Goal: Transaction & Acquisition: Purchase product/service

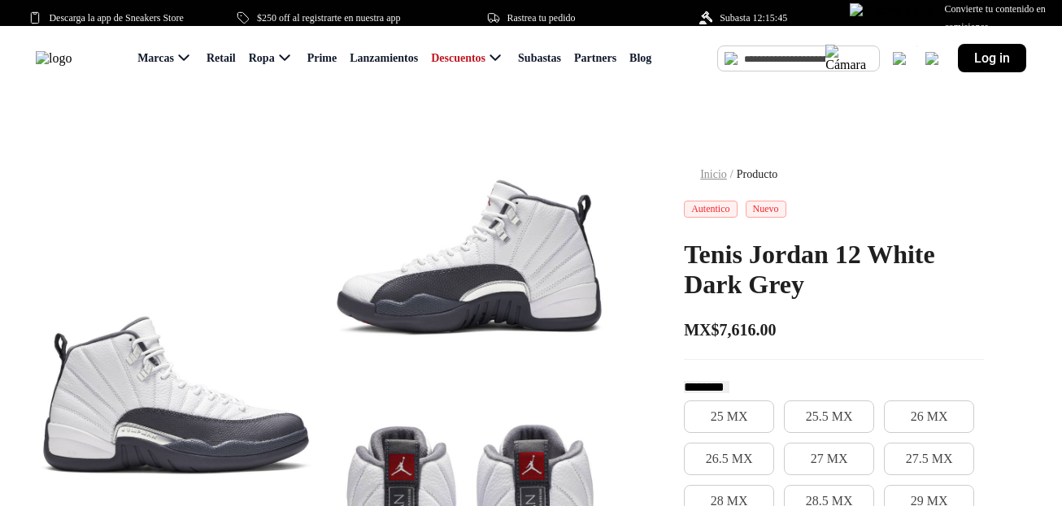
click at [988, 66] on span "Log in" at bounding box center [992, 57] width 36 height 15
click at [975, 65] on span "Log in" at bounding box center [992, 57] width 36 height 15
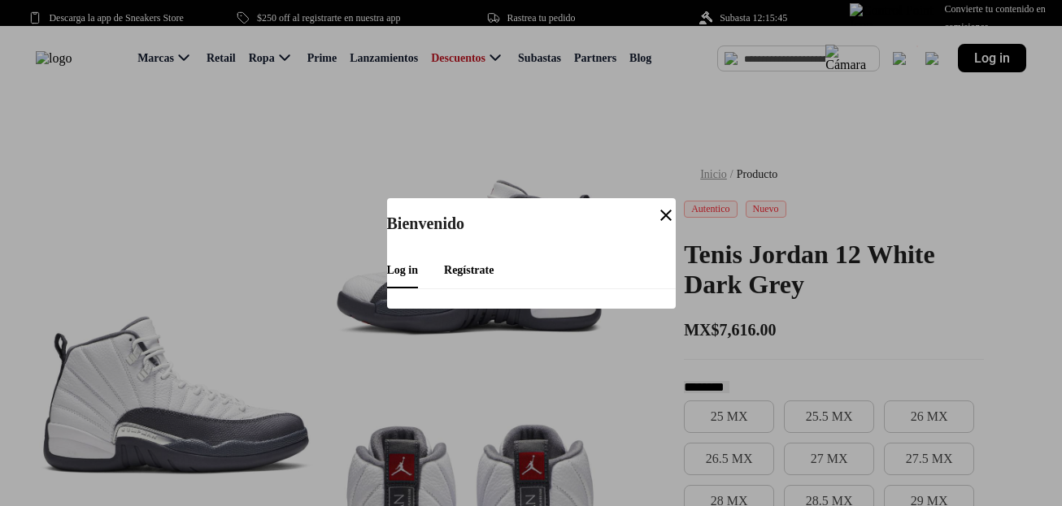
click at [667, 211] on mat-icon "close" at bounding box center [666, 216] width 20 height 20
click at [663, 214] on mat-icon "close" at bounding box center [666, 216] width 20 height 20
click at [536, 139] on div at bounding box center [531, 253] width 1062 height 506
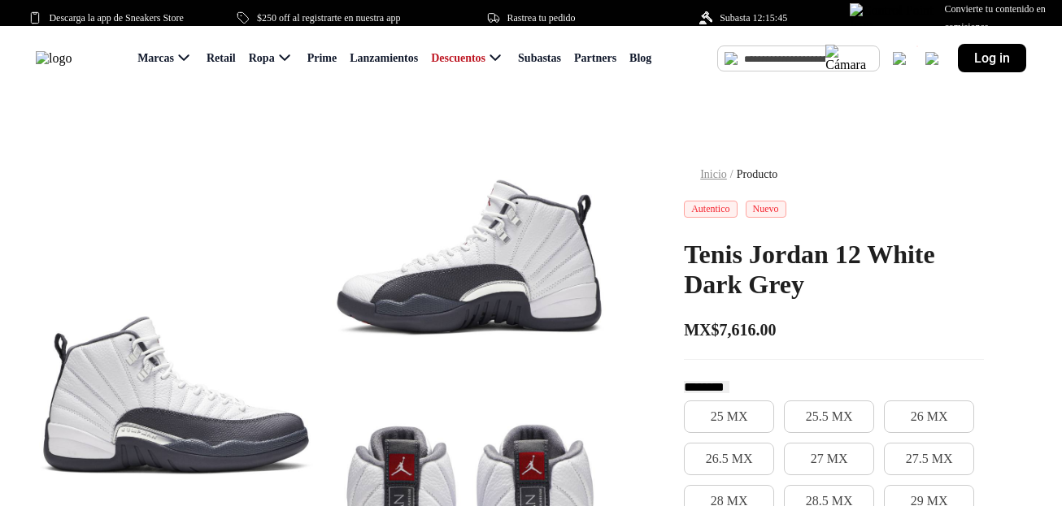
click at [985, 66] on span "Log in" at bounding box center [992, 57] width 36 height 15
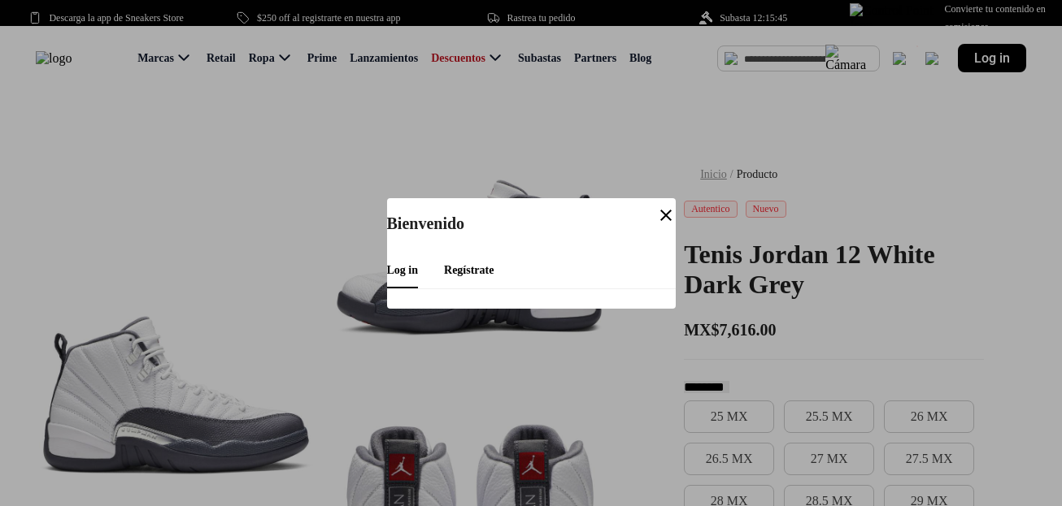
click at [662, 209] on mat-icon "close" at bounding box center [666, 216] width 20 height 20
click at [824, 171] on div at bounding box center [531, 253] width 1062 height 506
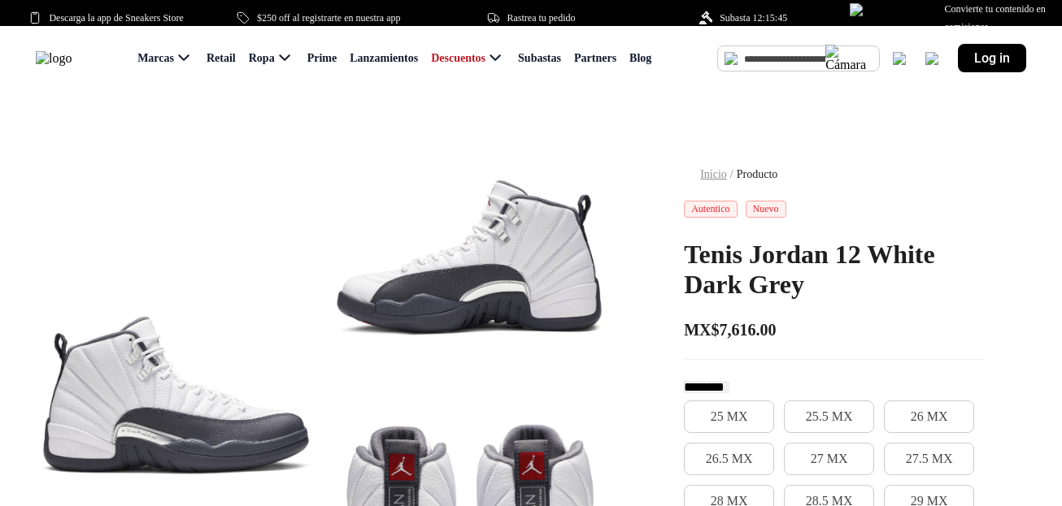
click at [970, 65] on div "Log in" at bounding box center [992, 58] width 68 height 28
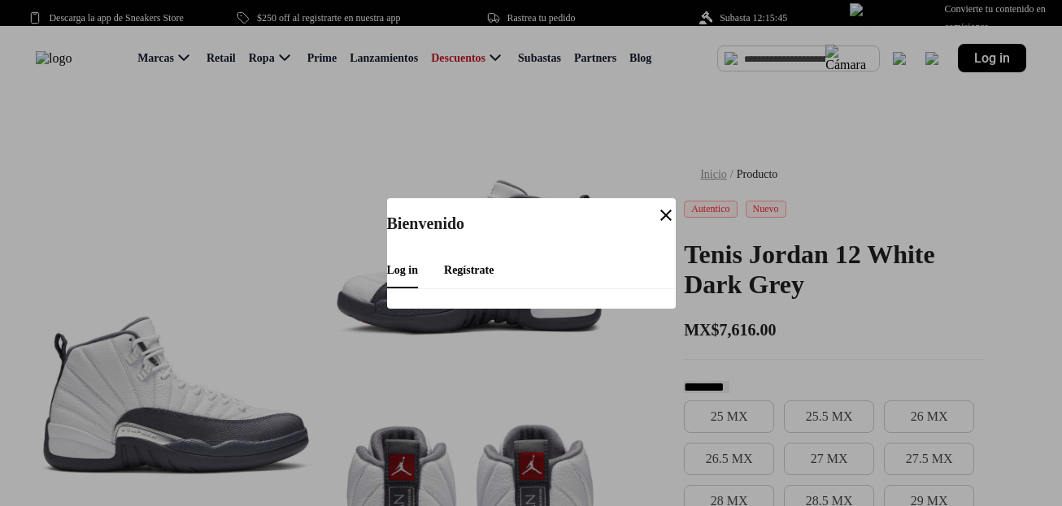
click at [469, 264] on span "Regístrate" at bounding box center [469, 270] width 50 height 12
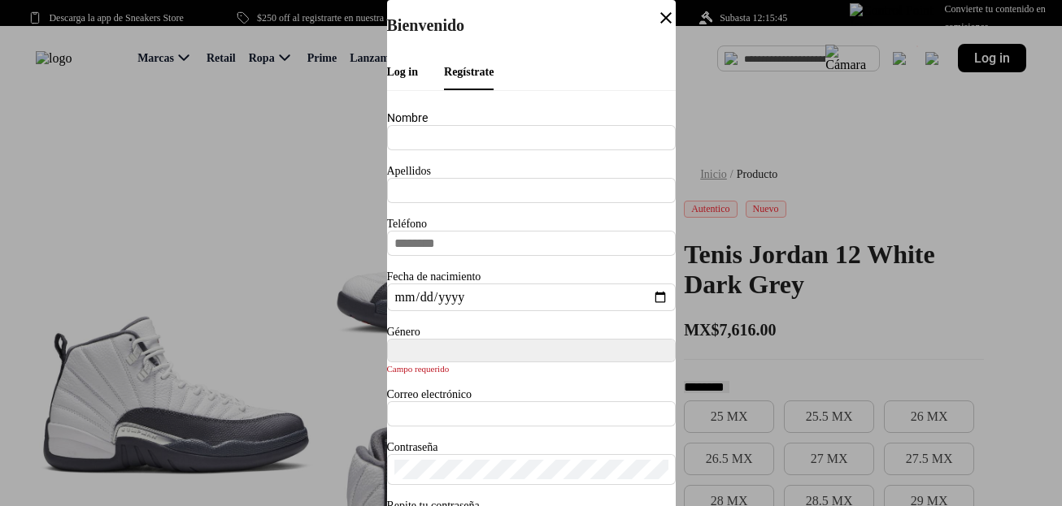
click at [419, 67] on span "Log in" at bounding box center [403, 72] width 32 height 12
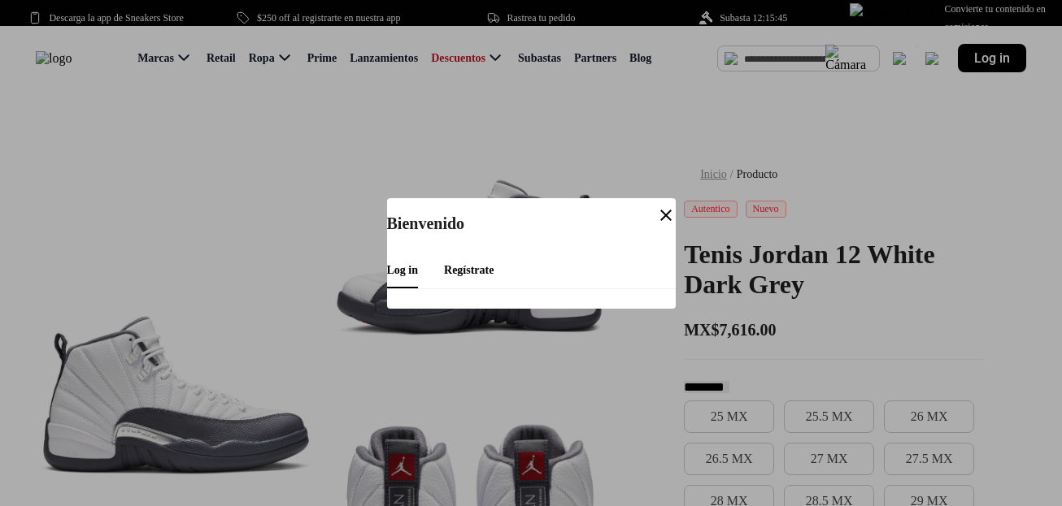
click at [662, 211] on mat-icon "close" at bounding box center [666, 216] width 20 height 20
click at [793, 167] on div at bounding box center [531, 253] width 1062 height 506
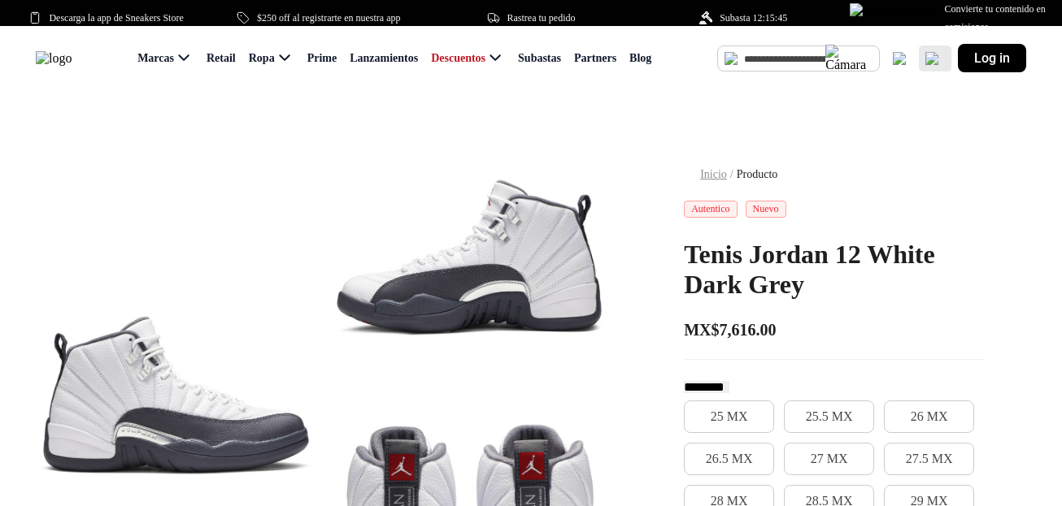
click at [932, 65] on img at bounding box center [931, 58] width 13 height 13
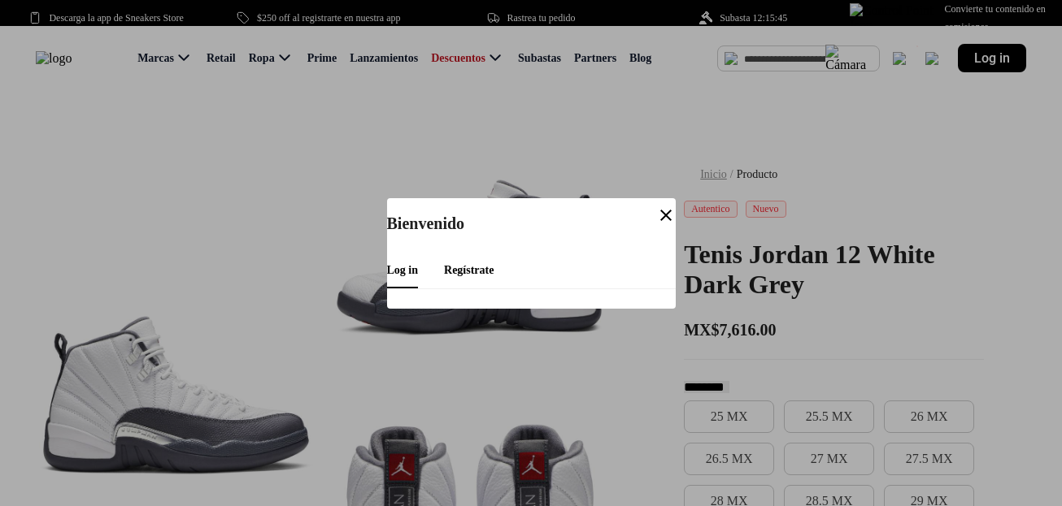
click at [662, 215] on mat-icon "close" at bounding box center [666, 216] width 20 height 20
click at [810, 147] on div at bounding box center [531, 253] width 1062 height 506
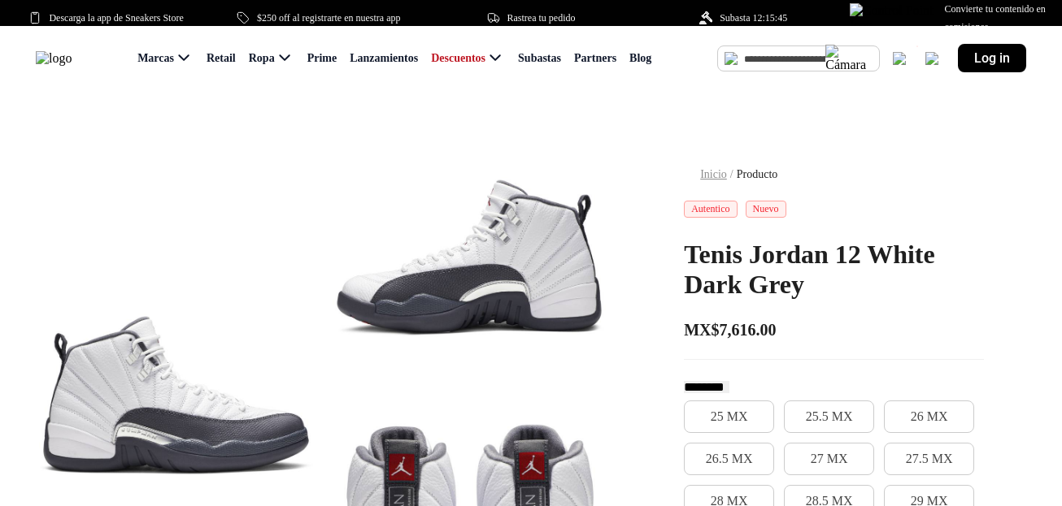
click at [976, 66] on span "Log in" at bounding box center [992, 57] width 36 height 15
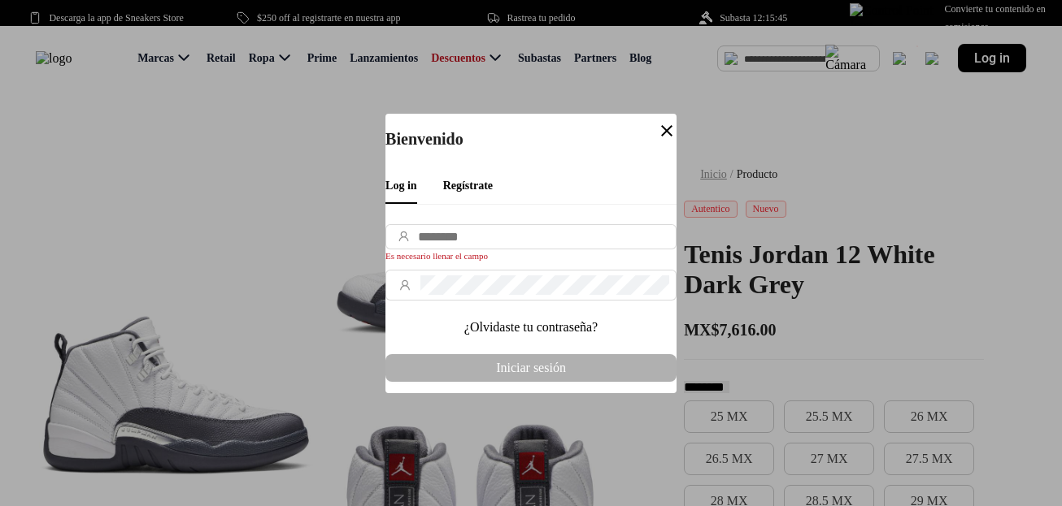
click at [480, 183] on div "Regístrate" at bounding box center [468, 186] width 50 height 36
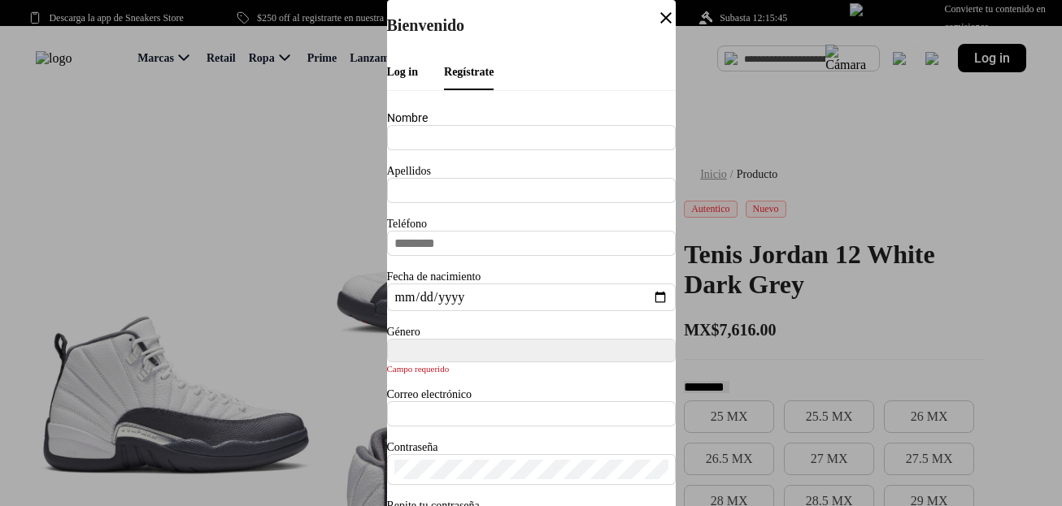
click at [396, 75] on div "Log in" at bounding box center [403, 72] width 32 height 36
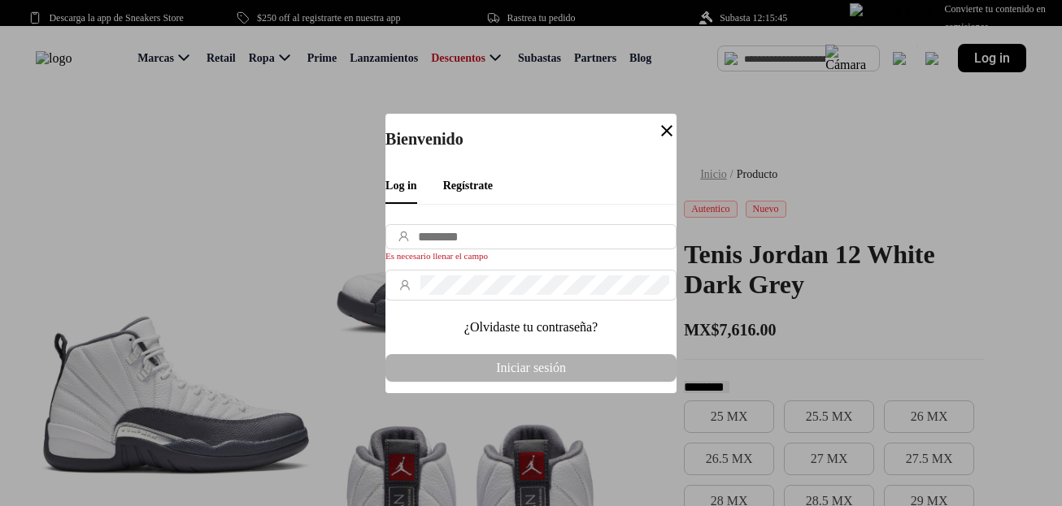
click at [662, 121] on mat-icon "close" at bounding box center [667, 131] width 20 height 20
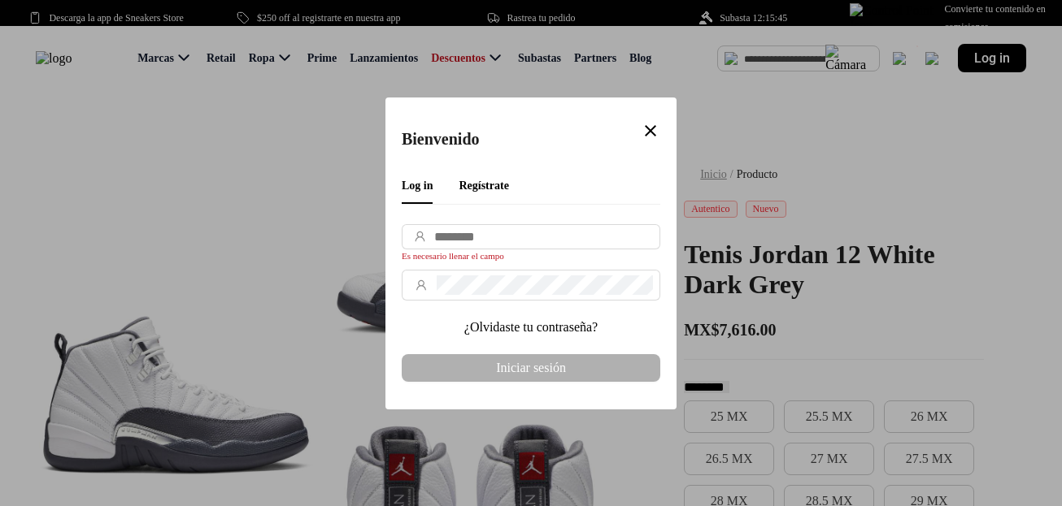
click at [478, 180] on span "Regístrate" at bounding box center [483, 186] width 50 height 12
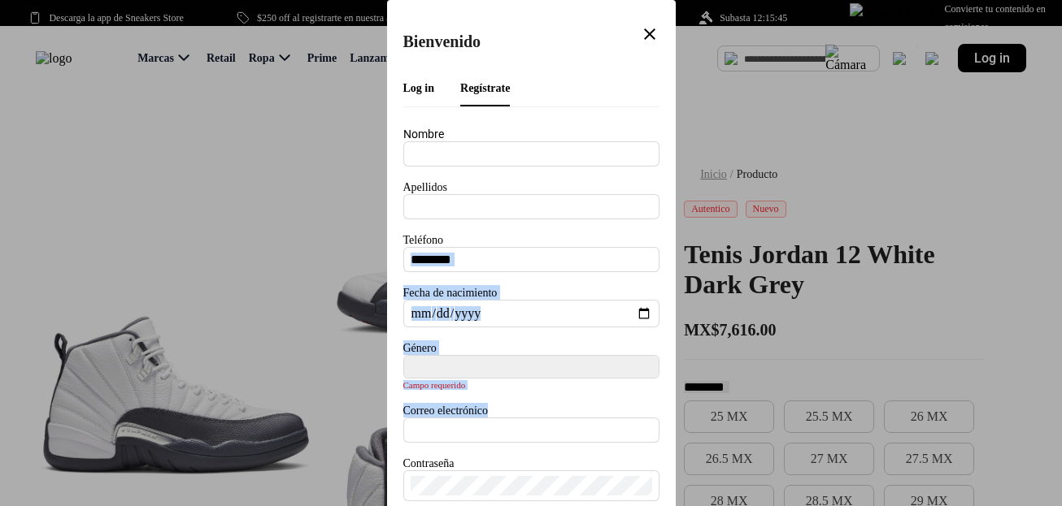
drag, startPoint x: 644, startPoint y: 247, endPoint x: 508, endPoint y: 484, distance: 272.7
click at [508, 484] on div "Nombre Apellidos Teléfono Fecha de nacimiento Género Campo requerido Correo ele…" at bounding box center [531, 376] width 256 height 498
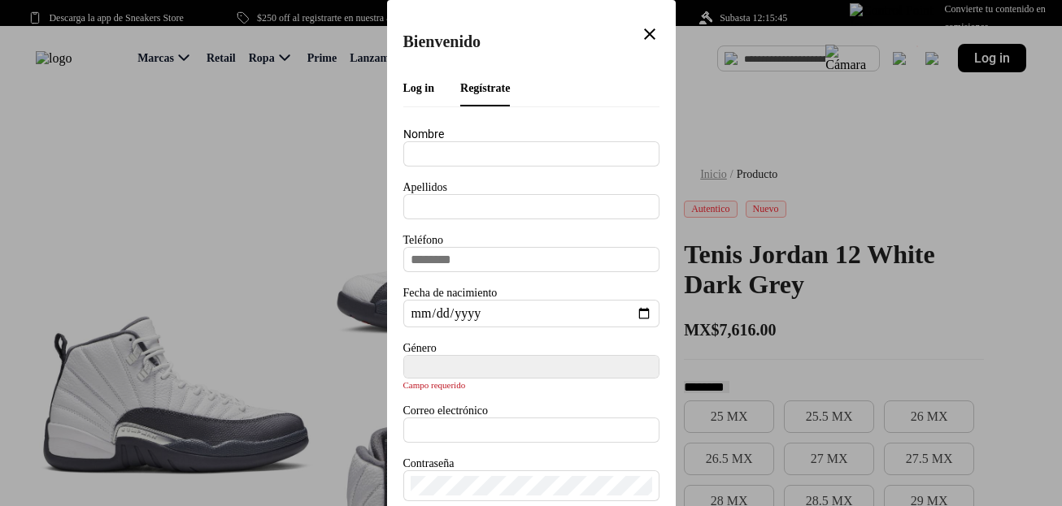
click at [583, 130] on div "Nombre" at bounding box center [531, 147] width 256 height 40
click at [649, 33] on mat-icon "close" at bounding box center [650, 34] width 20 height 20
click at [648, 29] on mat-icon "close" at bounding box center [650, 34] width 20 height 20
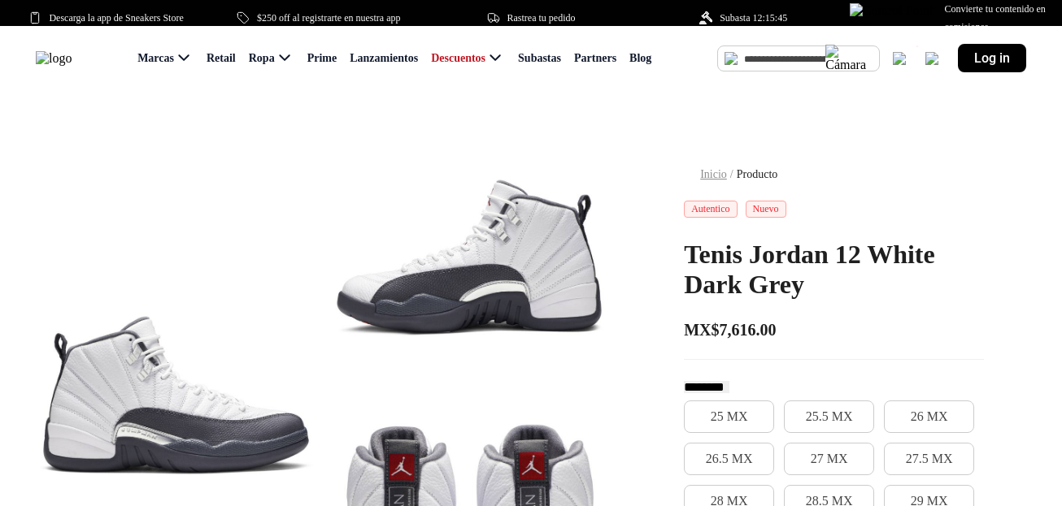
click at [982, 72] on div "Log in" at bounding box center [992, 58] width 68 height 28
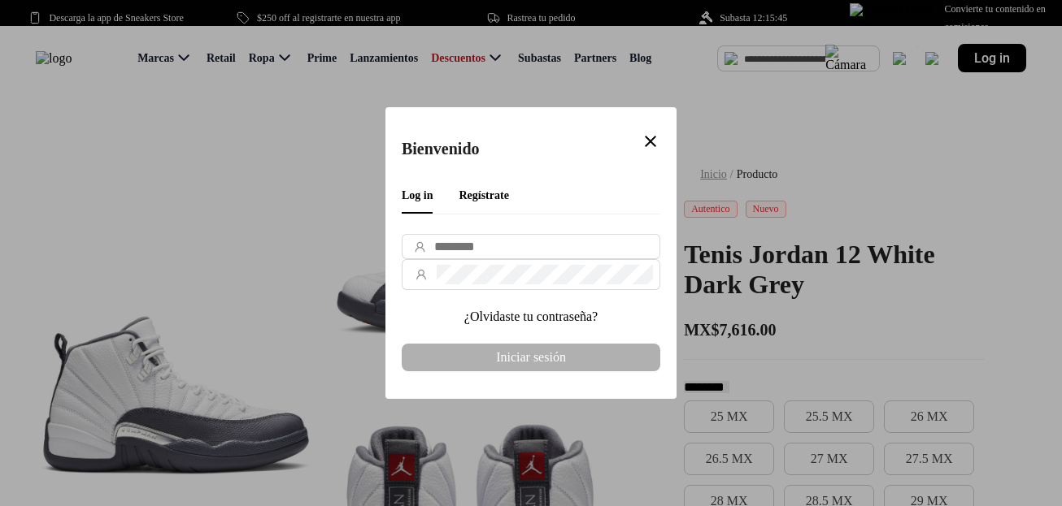
click at [649, 128] on div "Bienvenido close" at bounding box center [531, 141] width 258 height 35
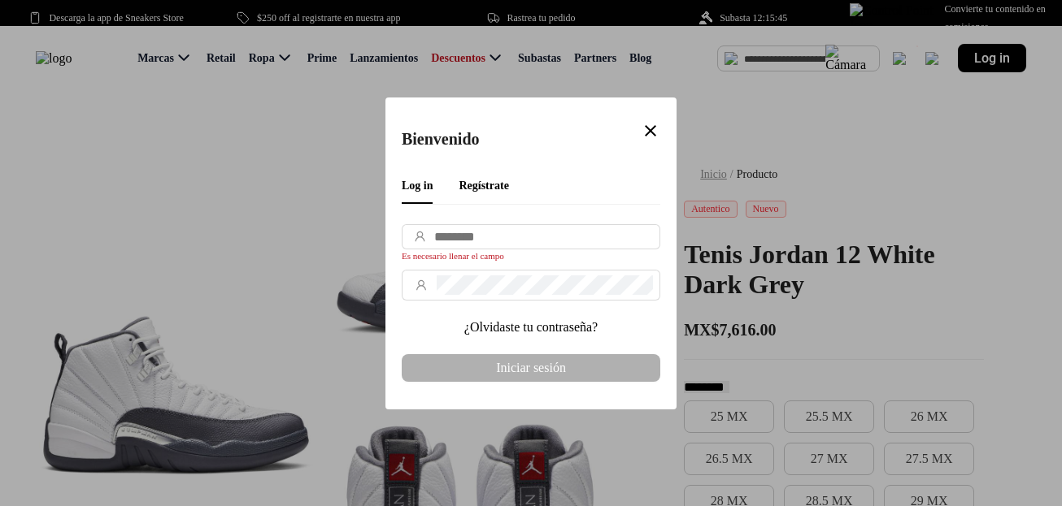
click at [649, 121] on mat-icon "close" at bounding box center [651, 131] width 20 height 20
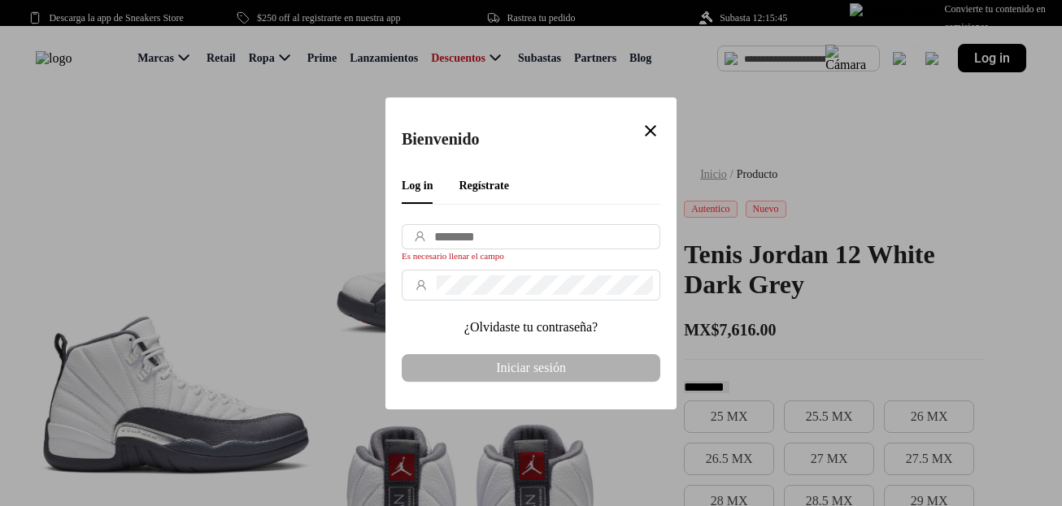
click at [649, 121] on mat-icon "close" at bounding box center [651, 131] width 20 height 20
click at [614, 99] on div "Bienvenido close Log in Regístrate Es necesario llenar el campo ¿Olvidaste tu c…" at bounding box center [530, 254] width 291 height 312
click at [666, 98] on div "Bienvenido close Log in Regístrate Es necesario llenar el campo ¿Olvidaste tu c…" at bounding box center [530, 254] width 291 height 312
click at [646, 122] on mat-icon "close" at bounding box center [651, 131] width 20 height 20
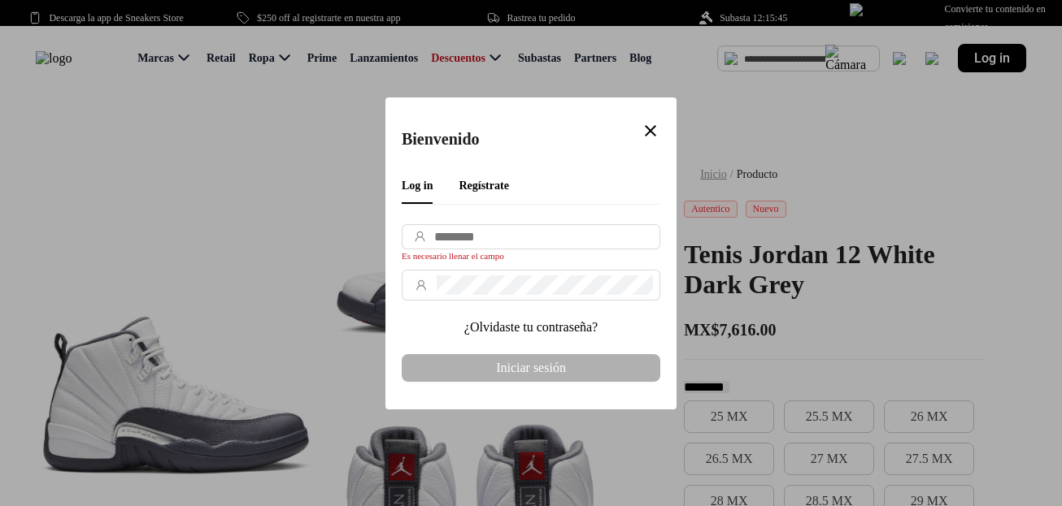
click at [650, 121] on mat-icon "close" at bounding box center [651, 131] width 20 height 20
click at [651, 121] on mat-icon "close" at bounding box center [651, 131] width 20 height 20
click at [502, 180] on span "Regístrate" at bounding box center [483, 186] width 50 height 12
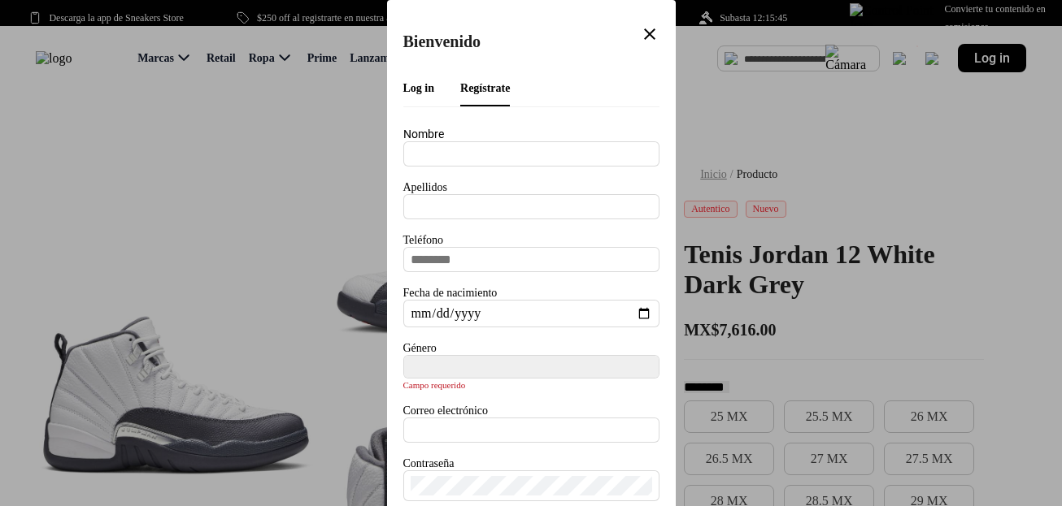
click at [651, 26] on mat-icon "close" at bounding box center [650, 34] width 20 height 20
click at [648, 28] on mat-icon "close" at bounding box center [650, 34] width 20 height 20
click at [647, 24] on mat-icon "close" at bounding box center [650, 34] width 20 height 20
click at [651, 32] on mat-icon "close" at bounding box center [650, 34] width 20 height 20
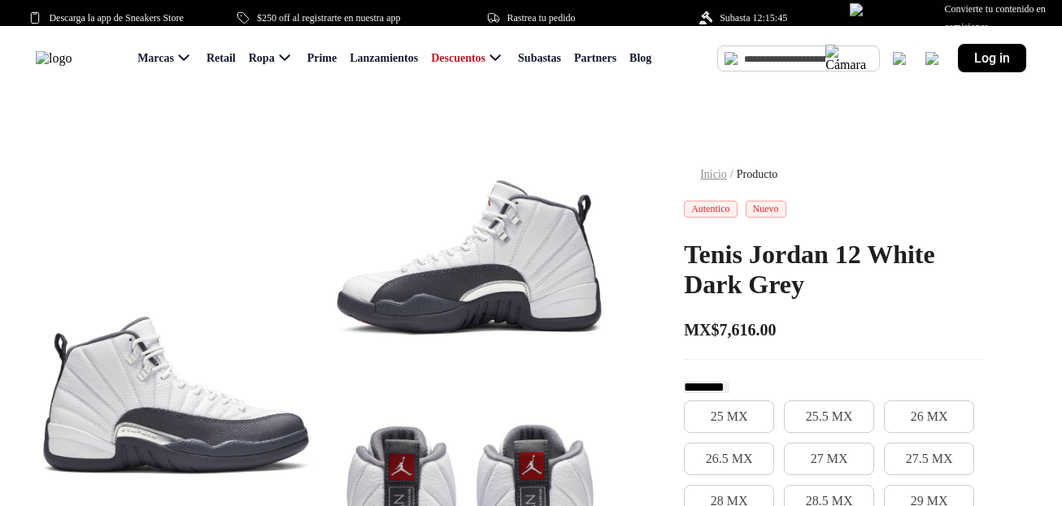
click at [994, 66] on span "Log in" at bounding box center [992, 57] width 36 height 15
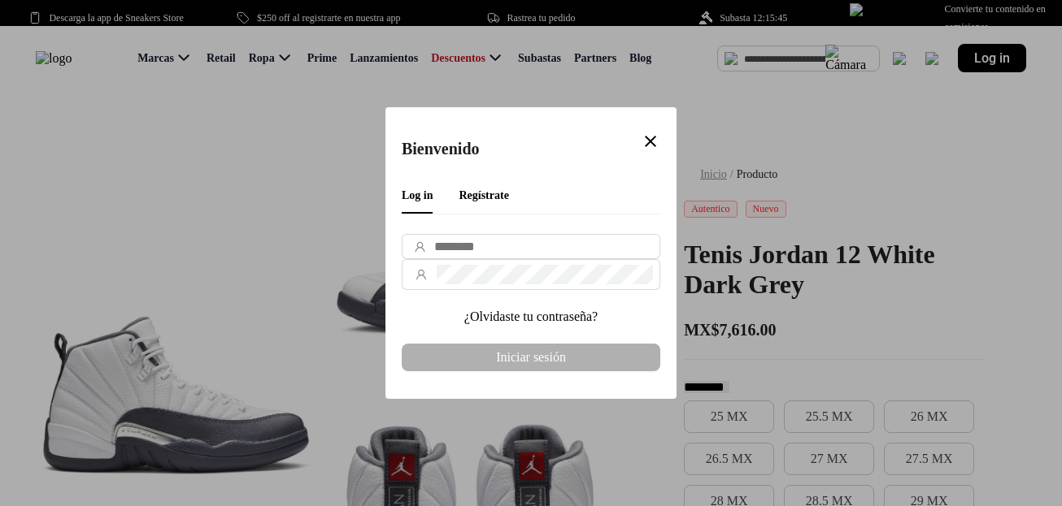
click at [601, 128] on div "Bienvenido close" at bounding box center [531, 141] width 258 height 35
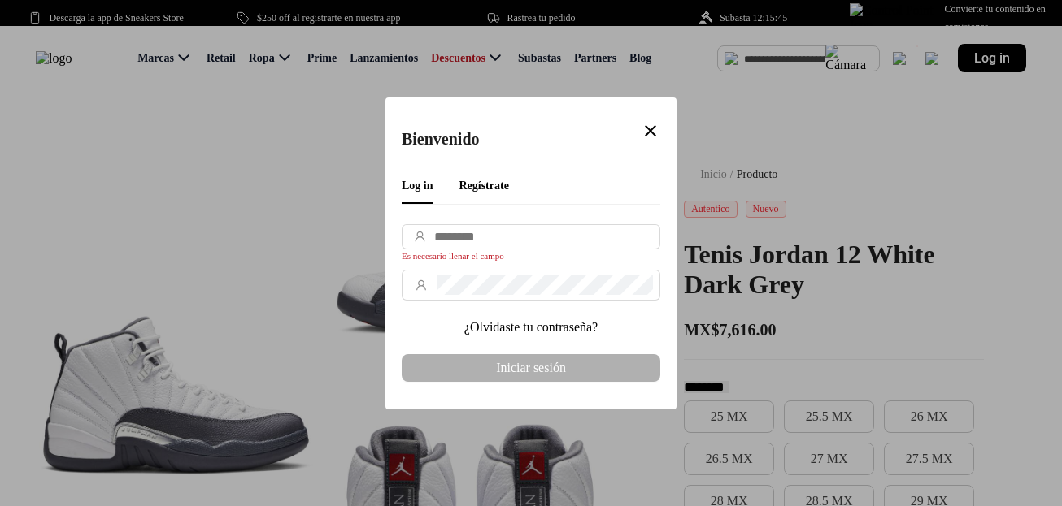
click at [645, 121] on mat-icon "close" at bounding box center [651, 131] width 20 height 20
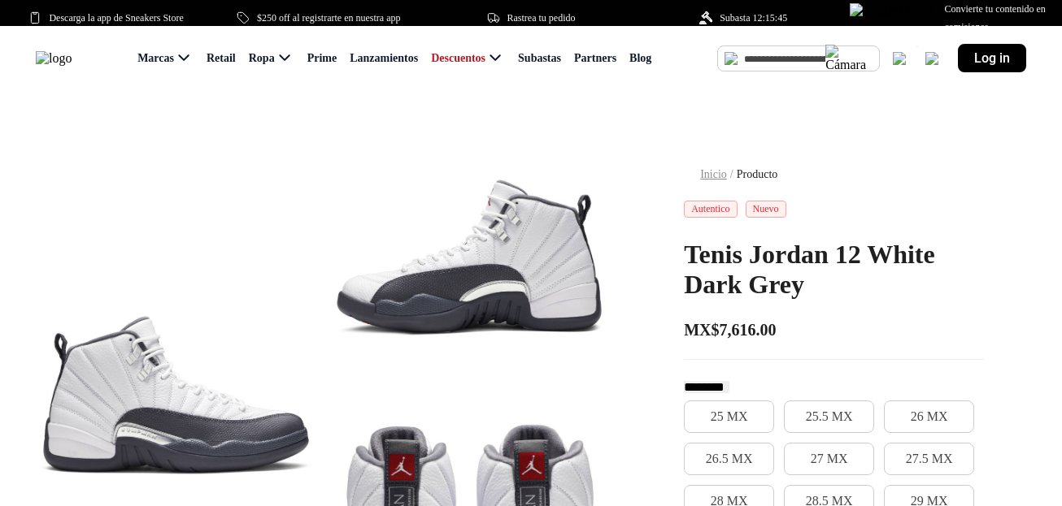
click at [973, 68] on div "Log in" at bounding box center [992, 58] width 68 height 28
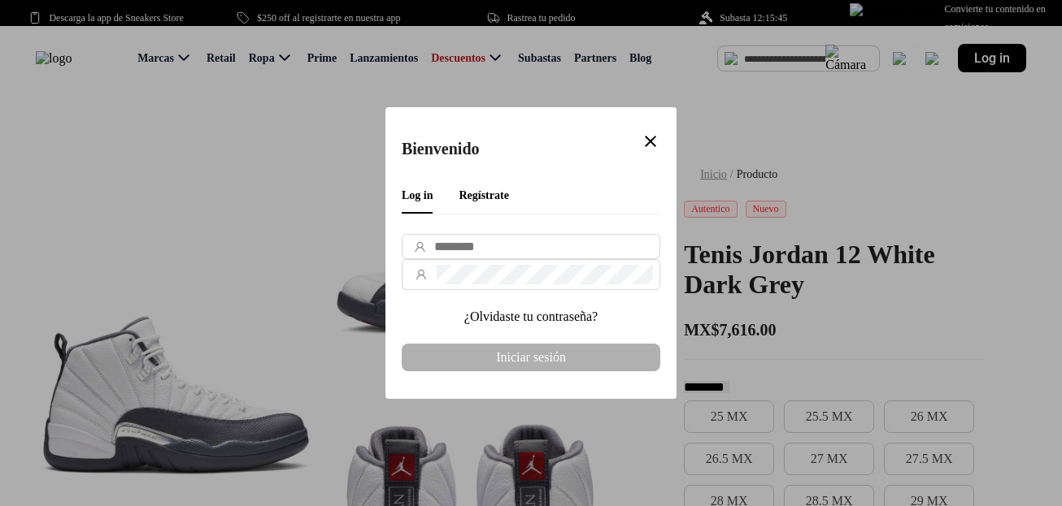
click at [506, 243] on input "email" at bounding box center [543, 247] width 219 height 14
type input "**********"
click at [480, 266] on div "**********" at bounding box center [531, 308] width 258 height 149
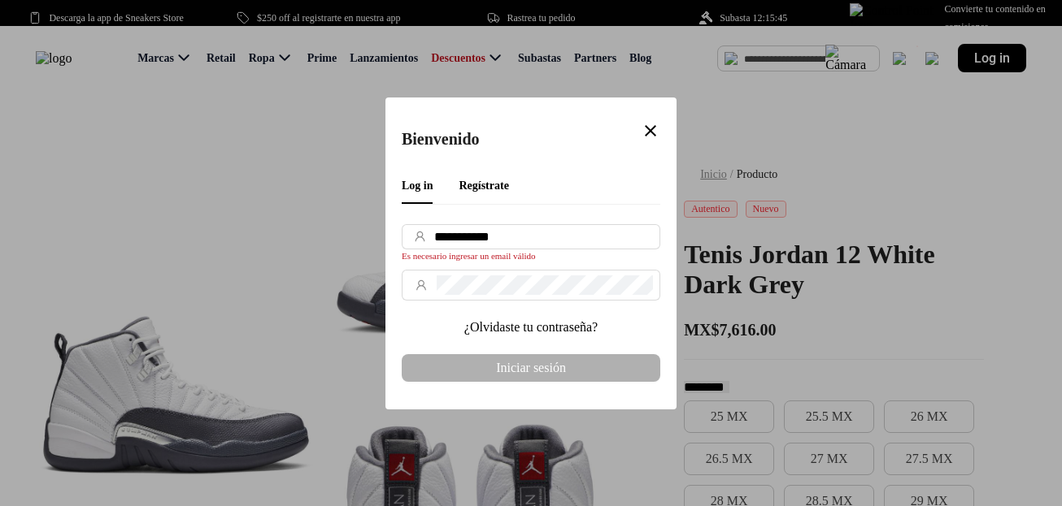
click at [493, 230] on input "**********" at bounding box center [543, 237] width 219 height 14
click at [650, 121] on mat-icon "close" at bounding box center [651, 131] width 20 height 20
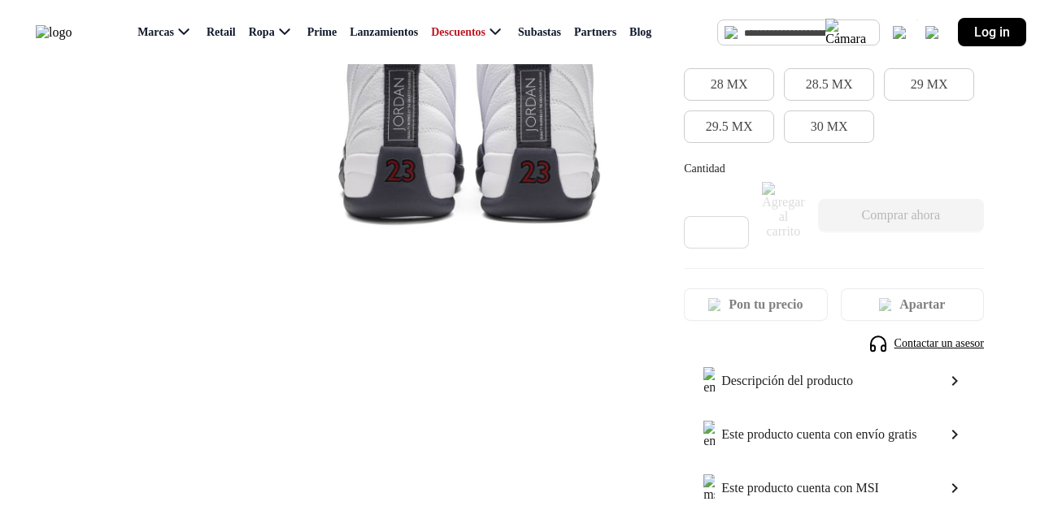
scroll to position [432, 0]
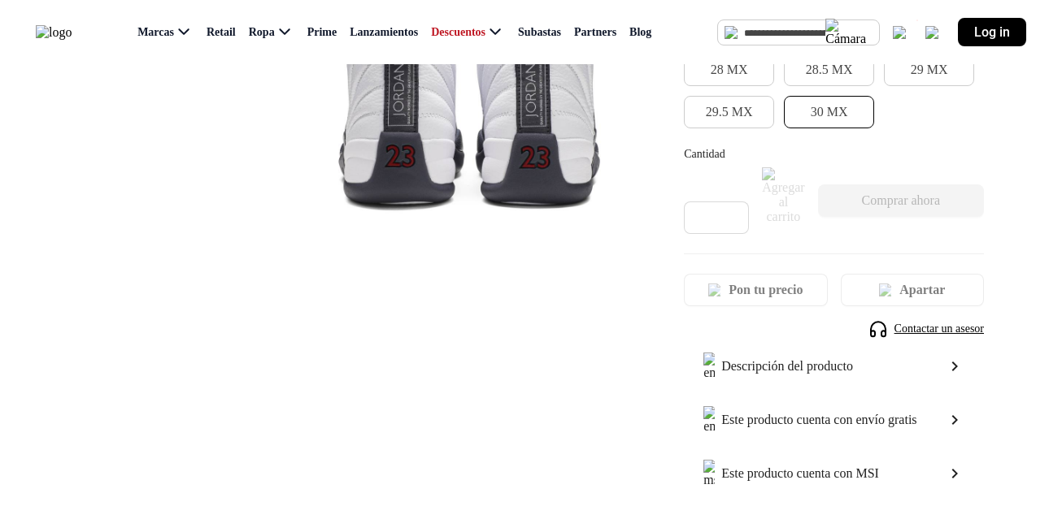
click at [854, 128] on button "30 MX" at bounding box center [829, 112] width 90 height 33
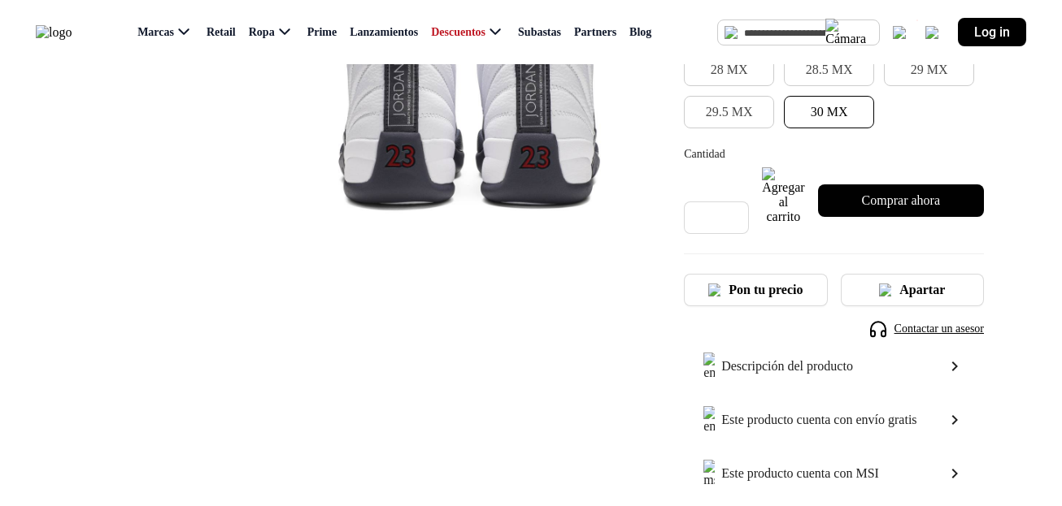
click at [898, 214] on button "Comprar ahora" at bounding box center [901, 201] width 166 height 33
click at [897, 39] on img at bounding box center [899, 32] width 13 height 13
click at [896, 39] on img at bounding box center [899, 32] width 13 height 13
